Goal: Information Seeking & Learning: Learn about a topic

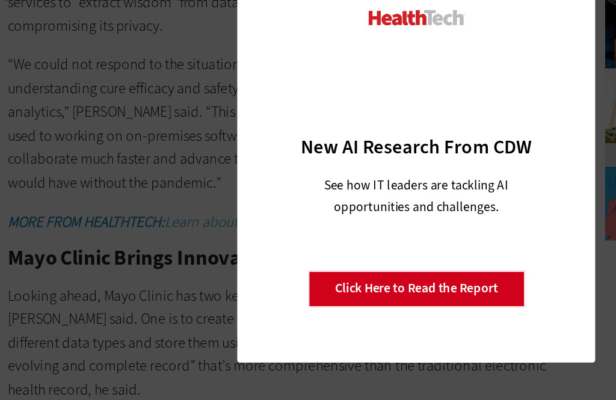
scroll to position [1563, 0]
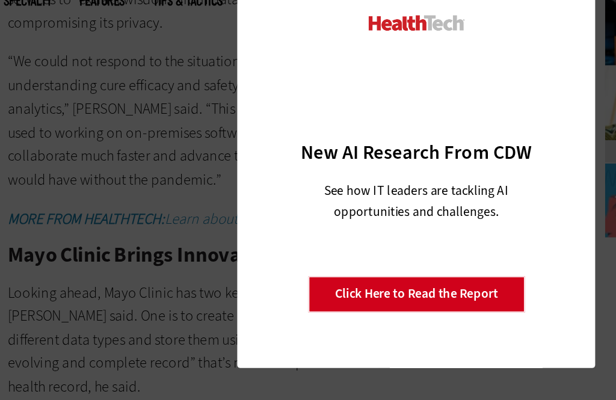
click at [125, 118] on div "Close New AI Research From CDW See how IT leaders are tackling AI opportunities…" at bounding box center [308, 200] width 616 height 400
click at [128, 165] on div "Close New AI Research From CDW See how IT leaders are tackling AI opportunities…" at bounding box center [308, 200] width 616 height 400
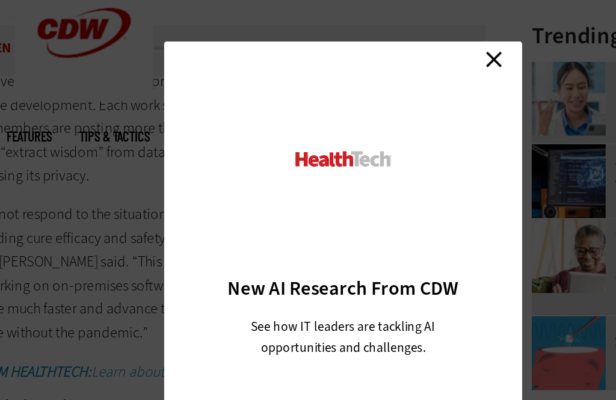
scroll to position [0, 0]
click at [397, 53] on link "Close" at bounding box center [406, 62] width 18 height 18
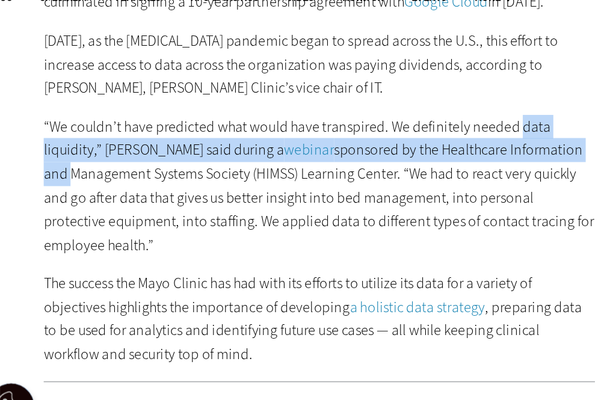
scroll to position [648, 0]
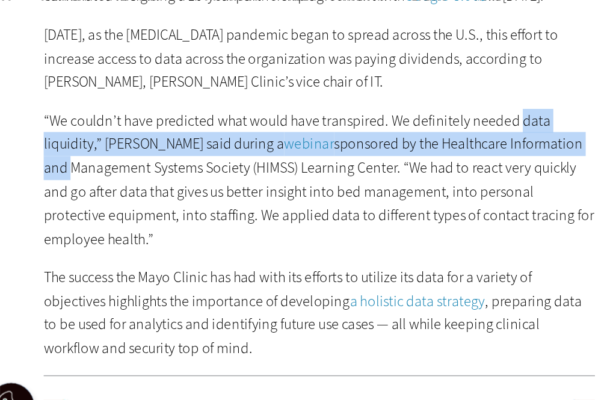
click at [318, 186] on p "“We couldn’t have predicted what would have transpired. We definitely needed da…" at bounding box center [221, 232] width 358 height 93
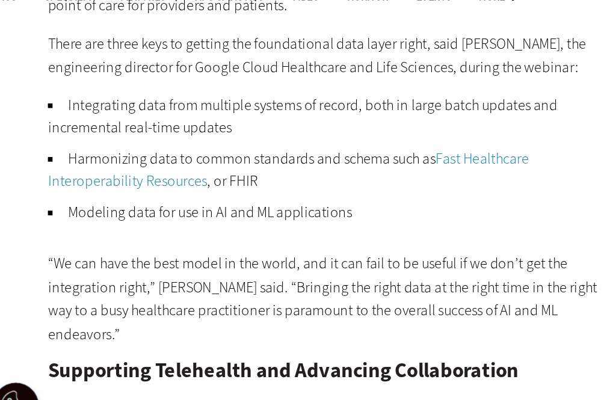
scroll to position [1092, 0]
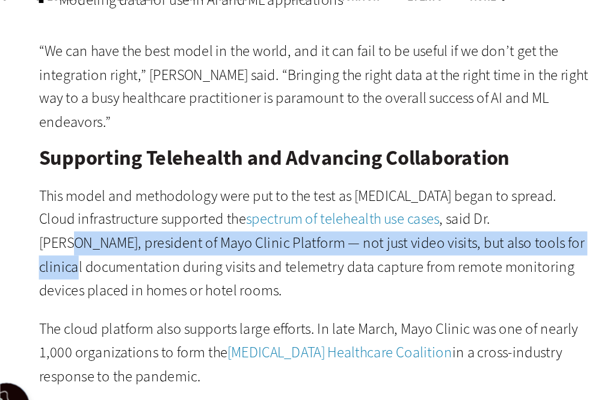
scroll to position [1228, 0]
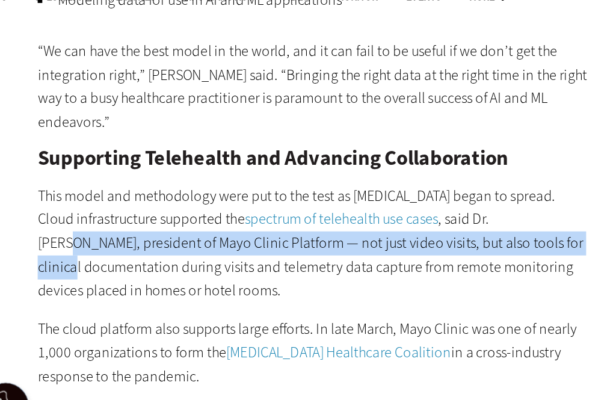
click at [376, 135] on div "Set a Solid Foundation for Healthcare Data Initiatives The first step involved …" at bounding box center [221, 361] width 358 height 976
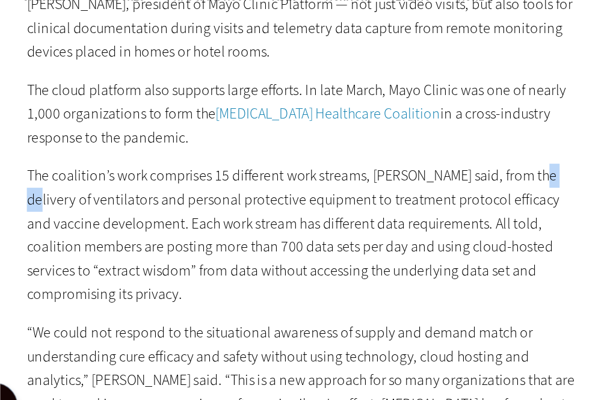
scroll to position [1385, 0]
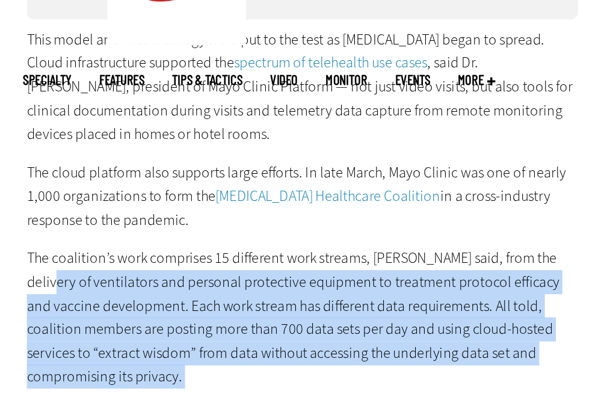
click at [378, 82] on main "Home » Data Analytics Close New AI Research From CDW See how IT leaders are tac…" at bounding box center [308, 53] width 616 height 2231
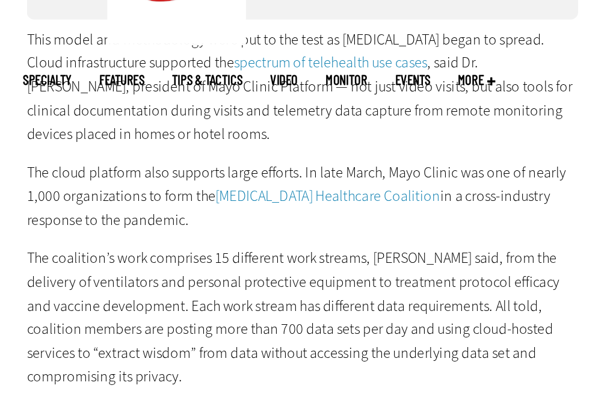
click at [372, 164] on p "The cloud platform also supports large efforts. In late March, Mayo Clinic was …" at bounding box center [221, 187] width 358 height 46
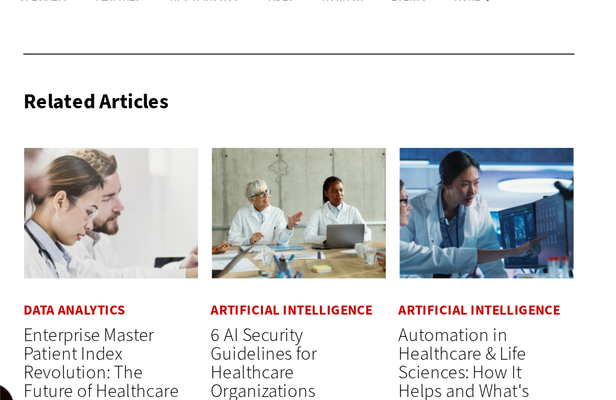
scroll to position [2147, 0]
